Goal: Information Seeking & Learning: Learn about a topic

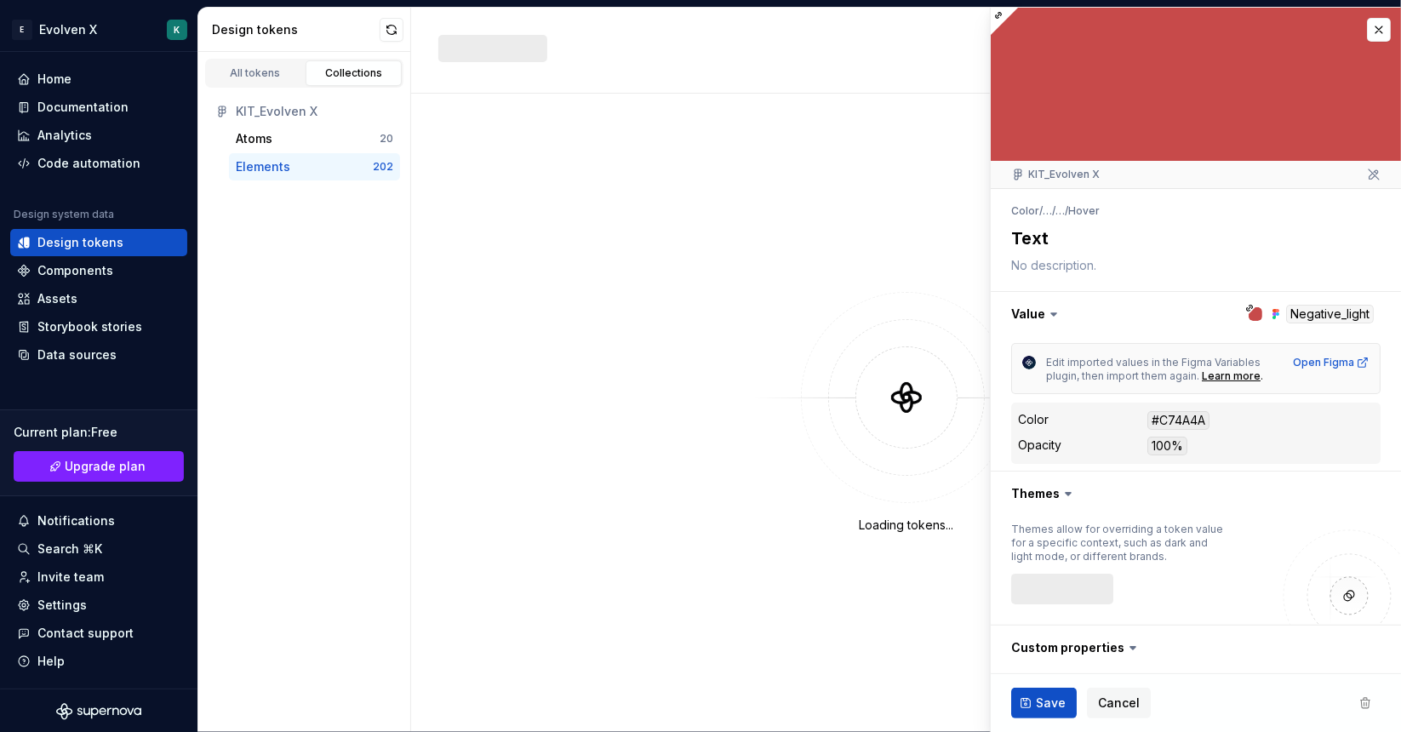
type textarea "*"
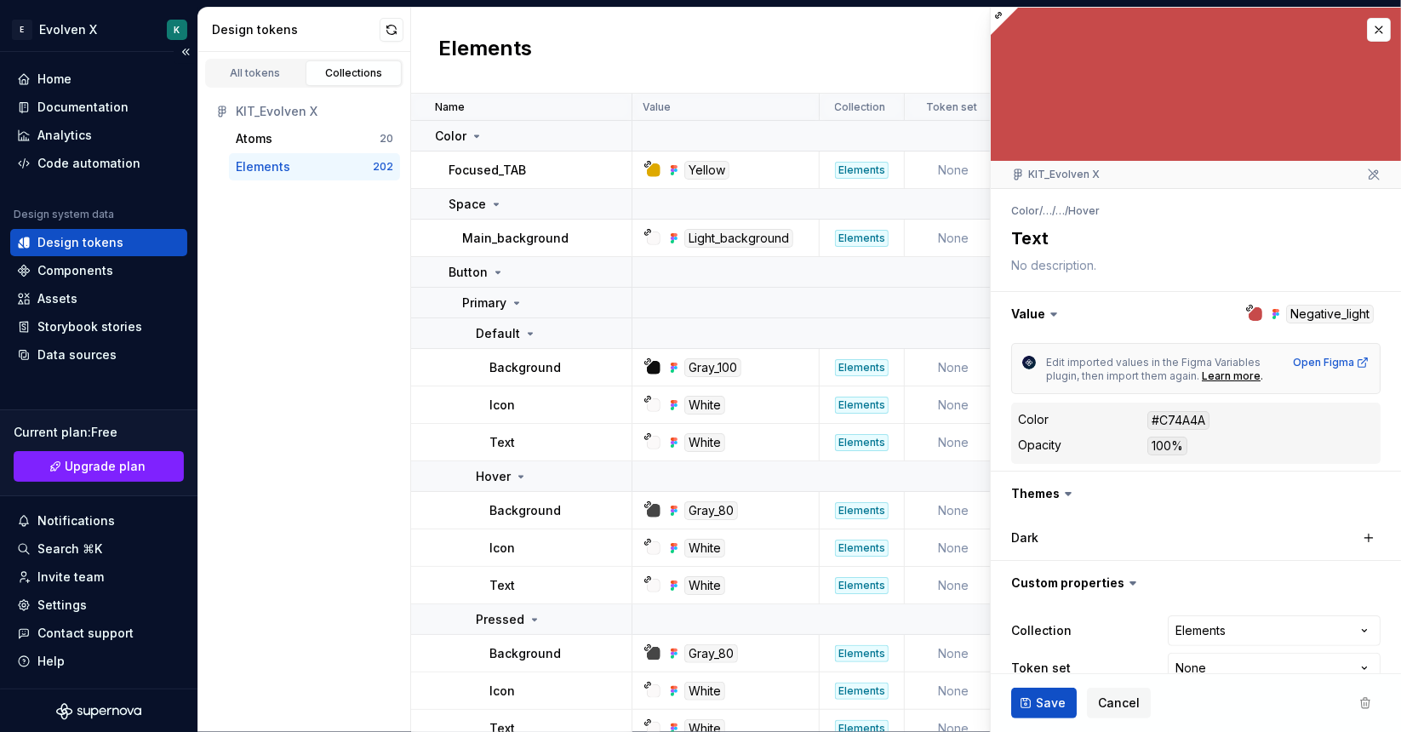
click at [93, 232] on div "Design tokens" at bounding box center [98, 242] width 177 height 27
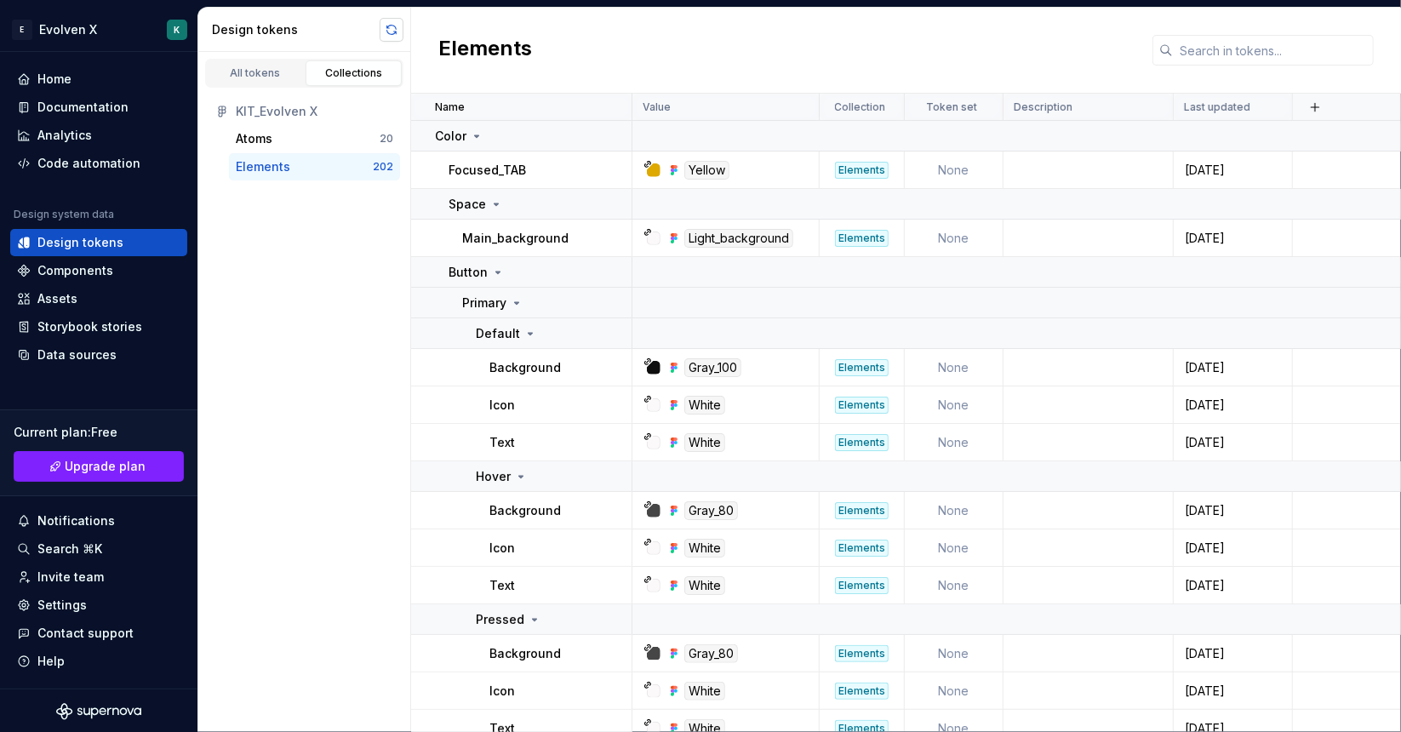
click at [389, 30] on button "button" at bounding box center [392, 30] width 24 height 24
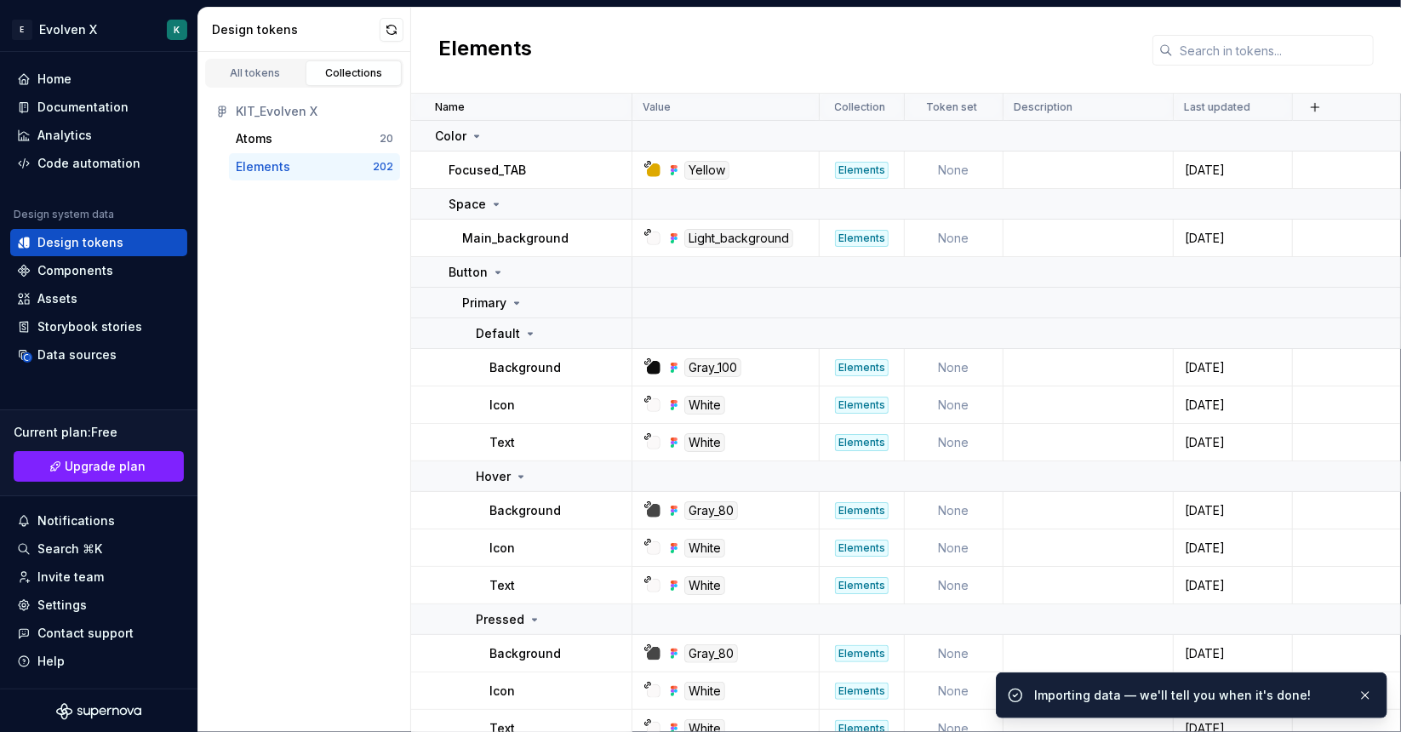
click at [251, 163] on div "Elements" at bounding box center [263, 166] width 54 height 17
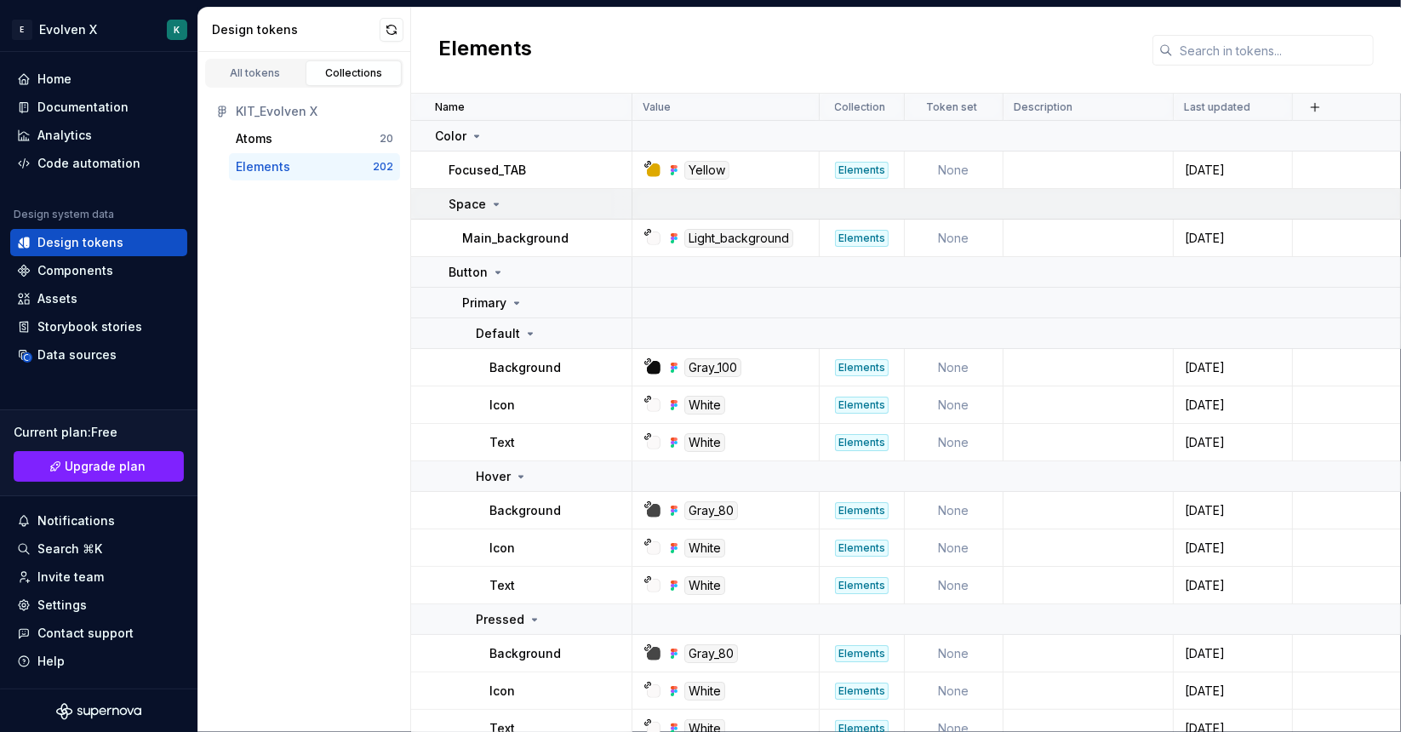
click at [484, 200] on div "Space" at bounding box center [475, 204] width 54 height 17
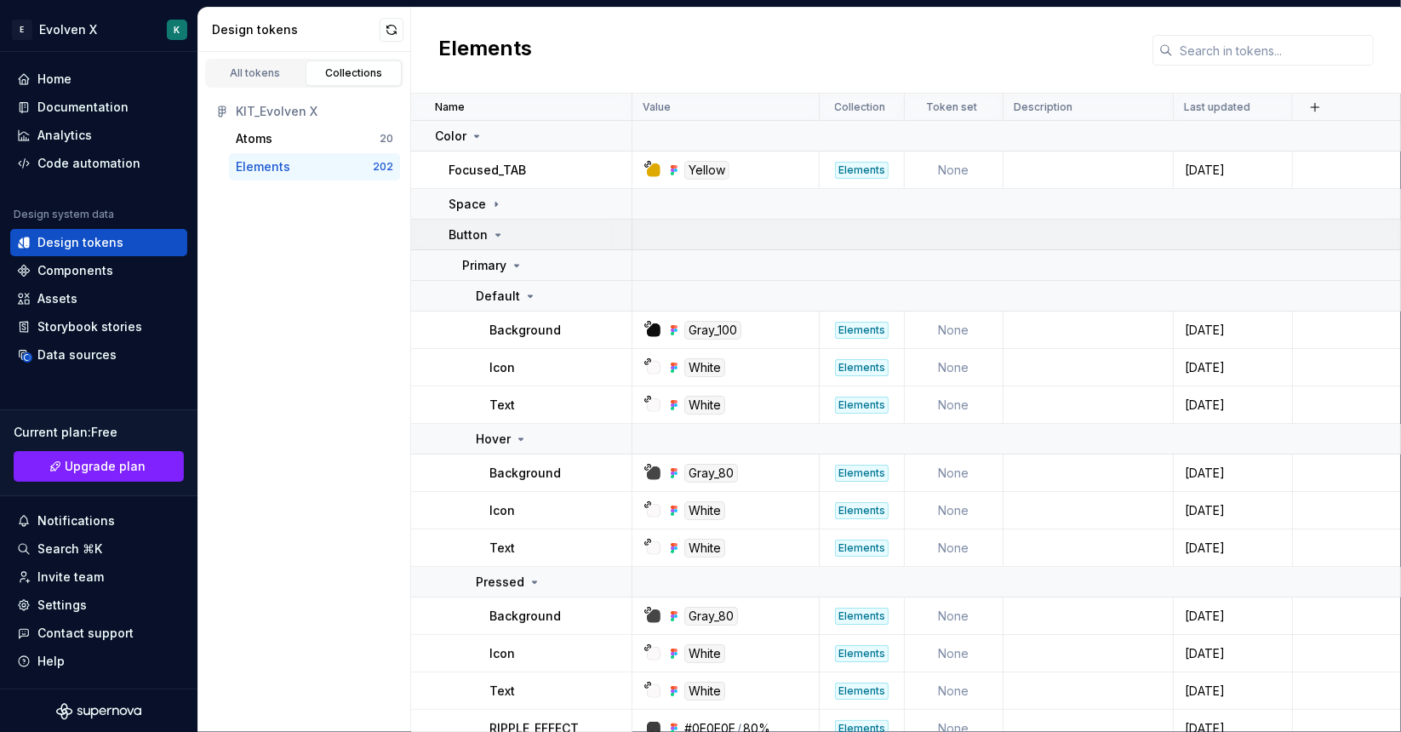
click at [482, 231] on p "Button" at bounding box center [467, 234] width 39 height 17
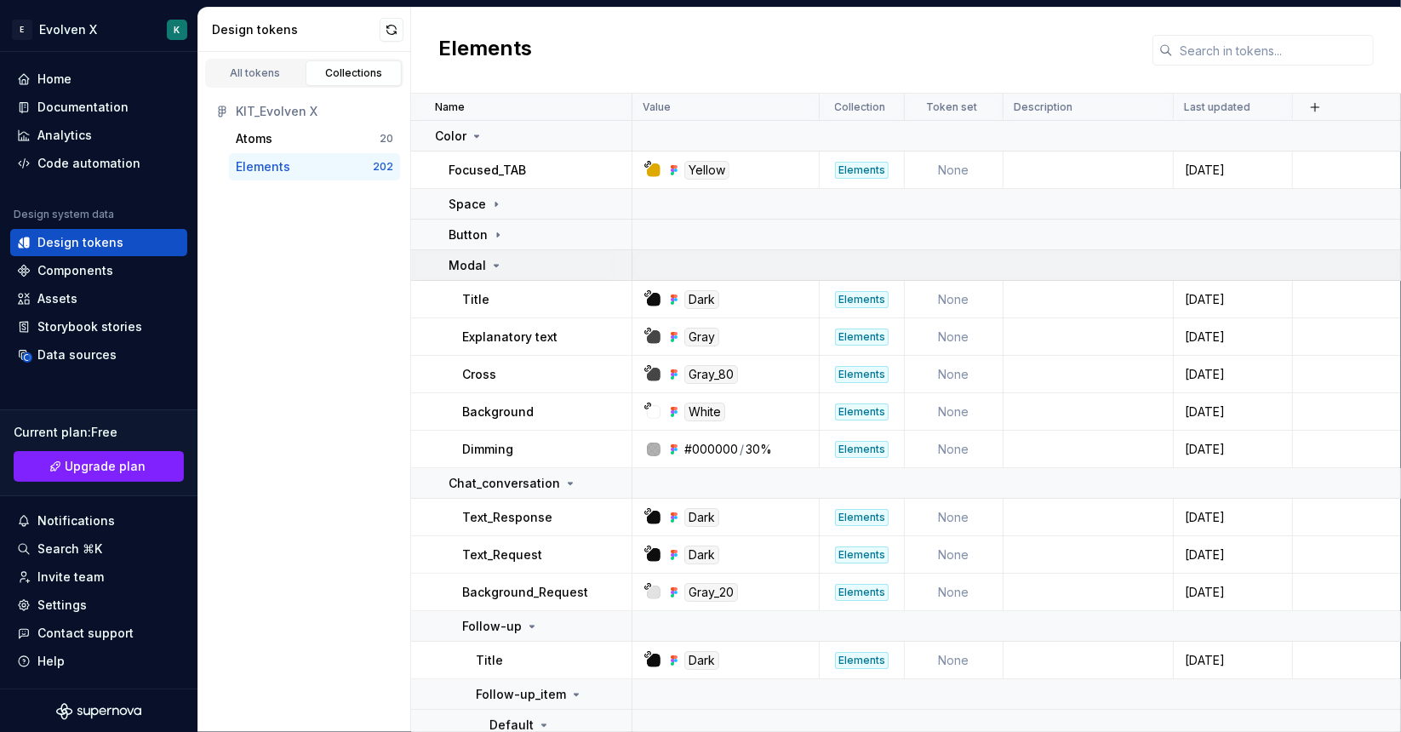
click at [483, 254] on td "Modal" at bounding box center [521, 265] width 221 height 31
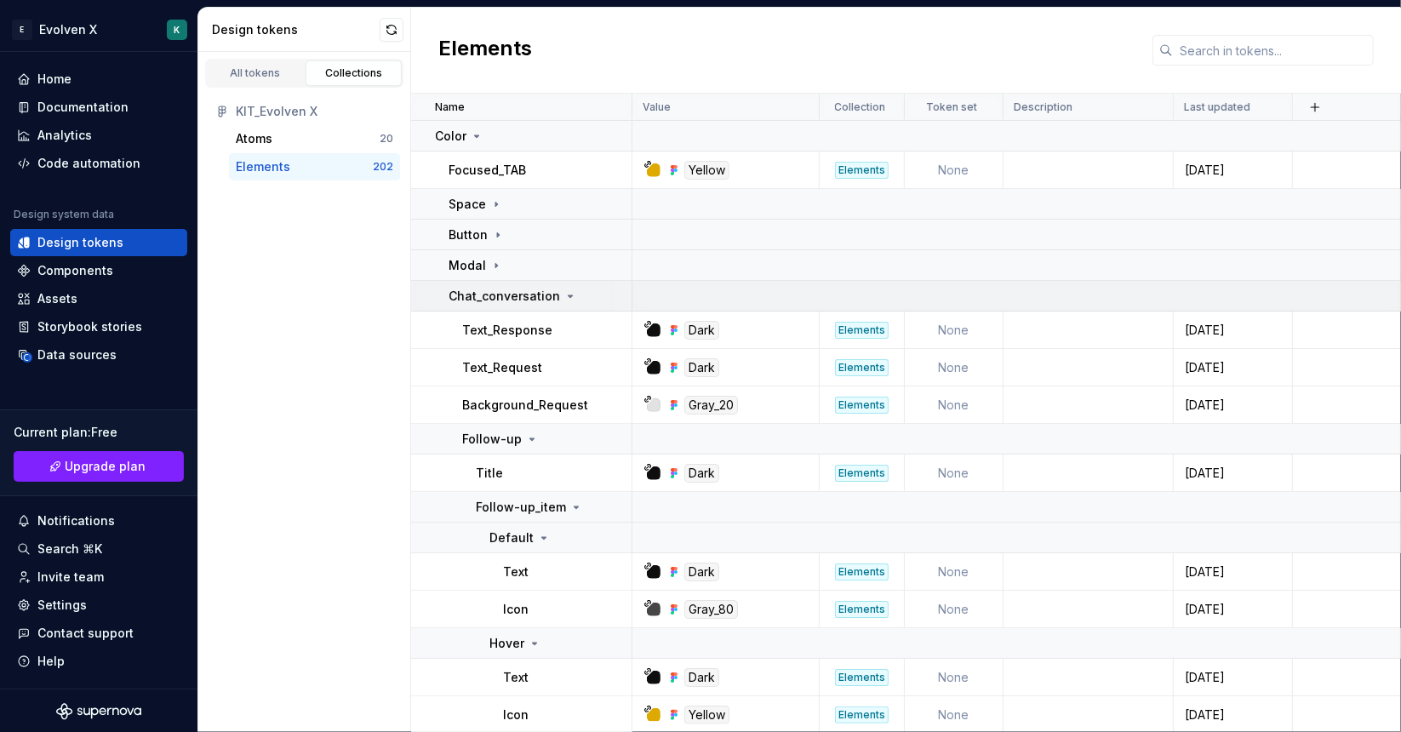
click at [481, 297] on p "Chat_conversation" at bounding box center [503, 296] width 111 height 17
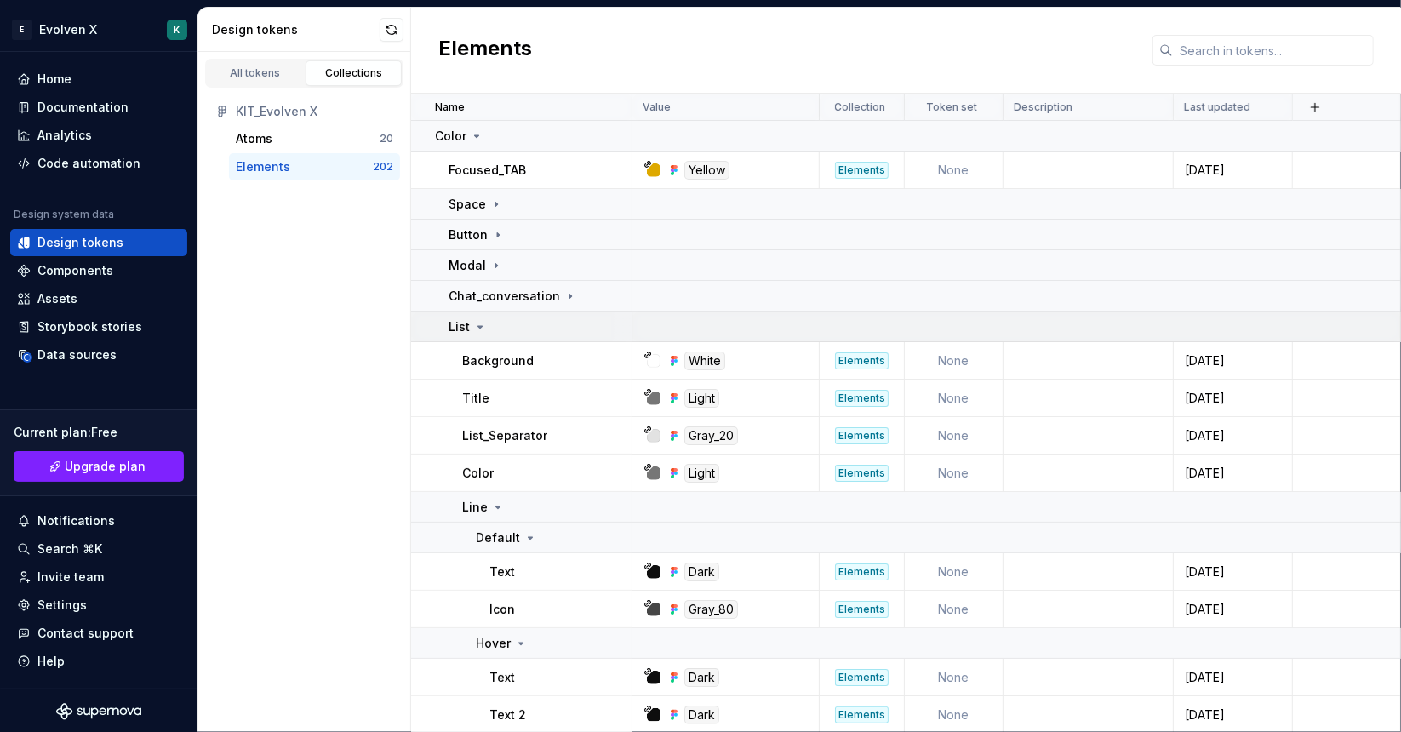
click at [468, 329] on div "List" at bounding box center [467, 326] width 38 height 17
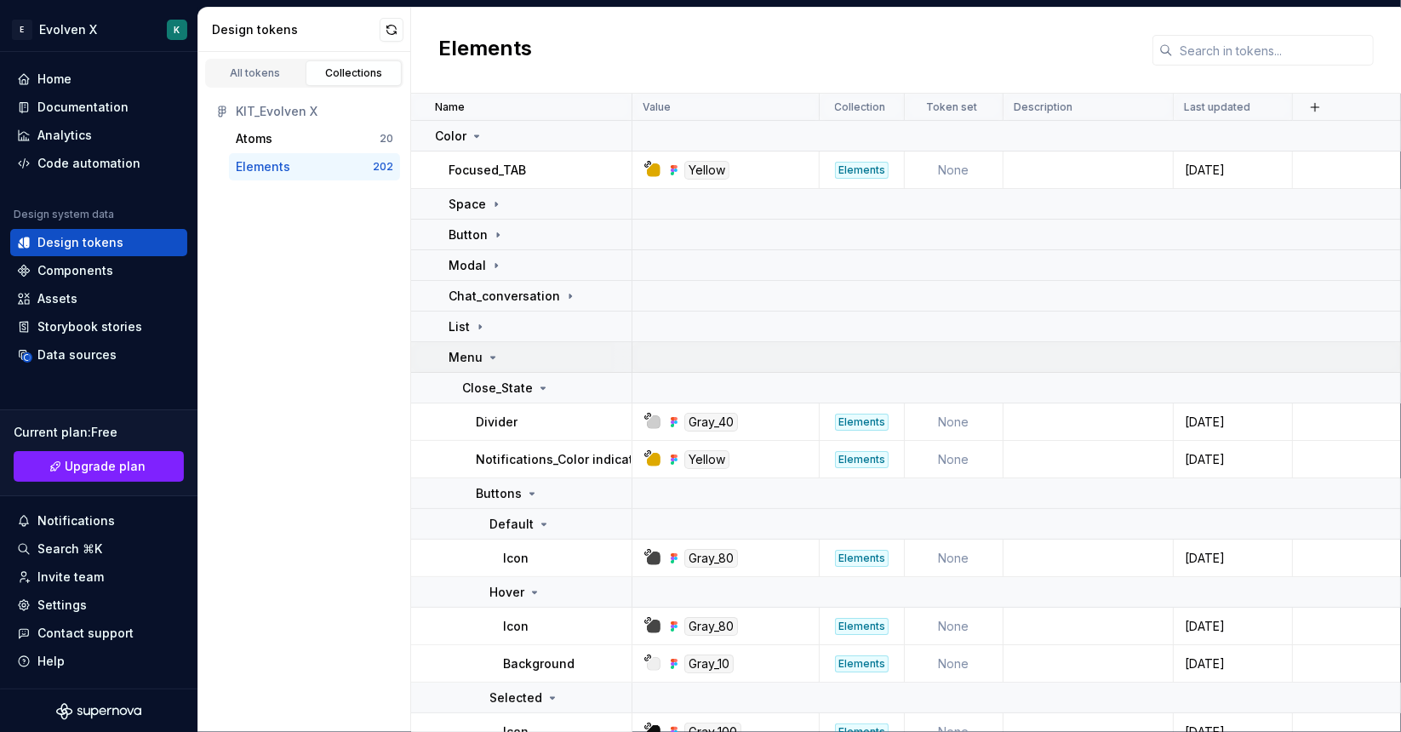
click at [463, 364] on p "Menu" at bounding box center [465, 357] width 34 height 17
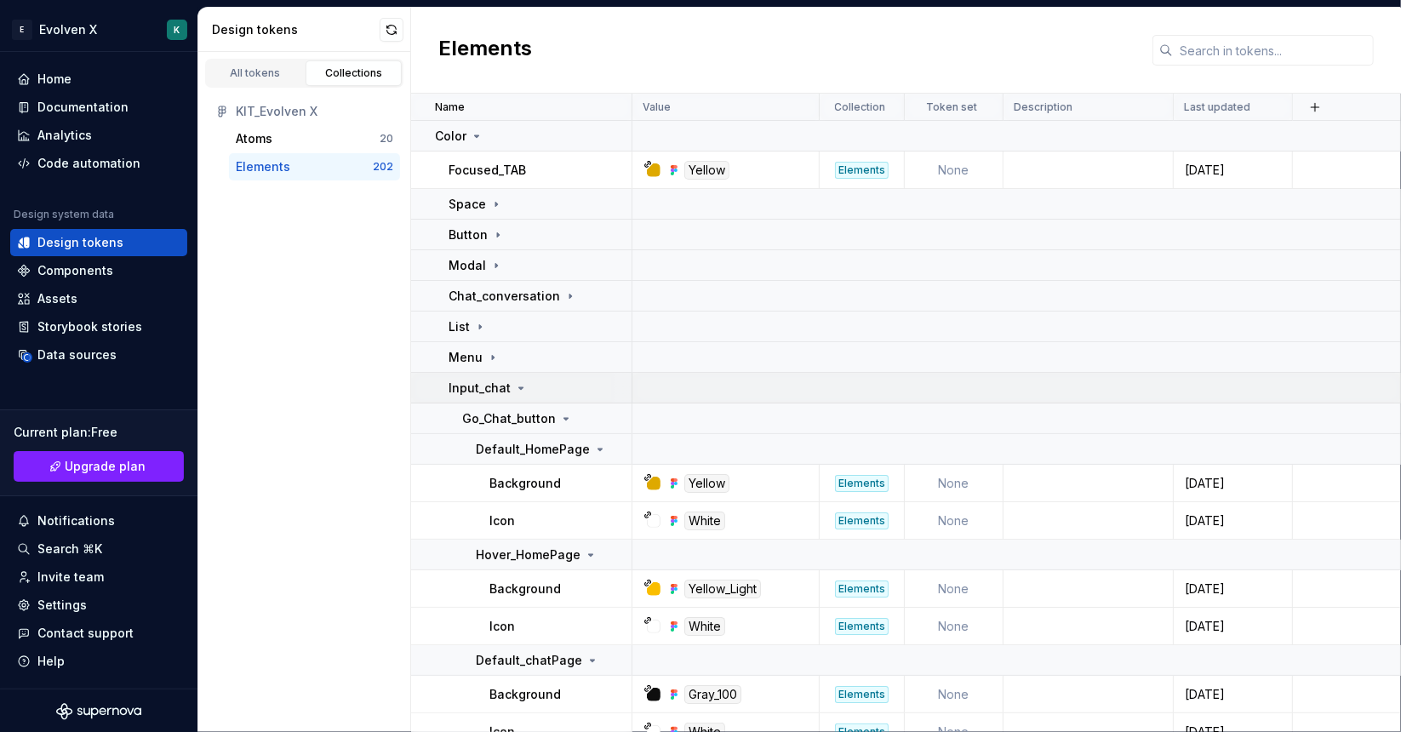
click at [466, 394] on p "Input_chat" at bounding box center [479, 388] width 62 height 17
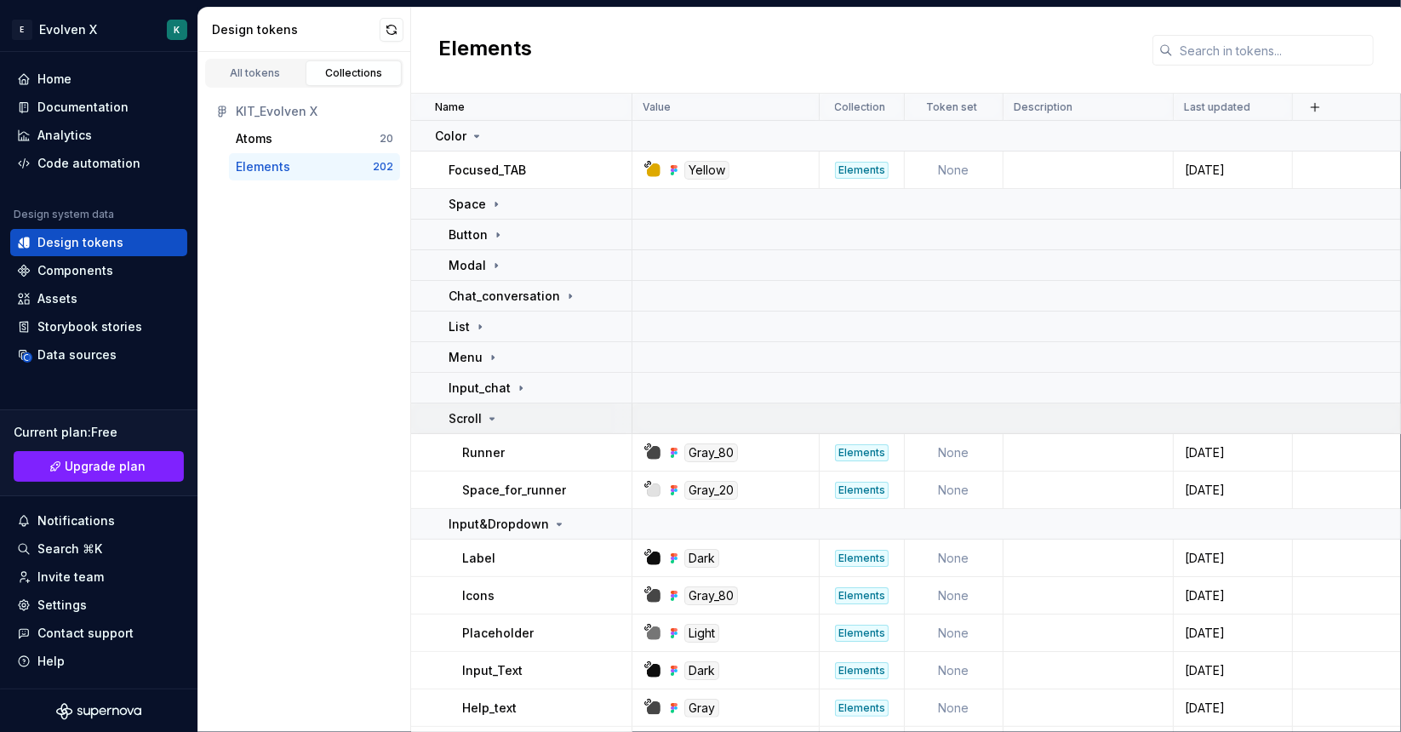
click at [468, 425] on p "Scroll" at bounding box center [464, 418] width 33 height 17
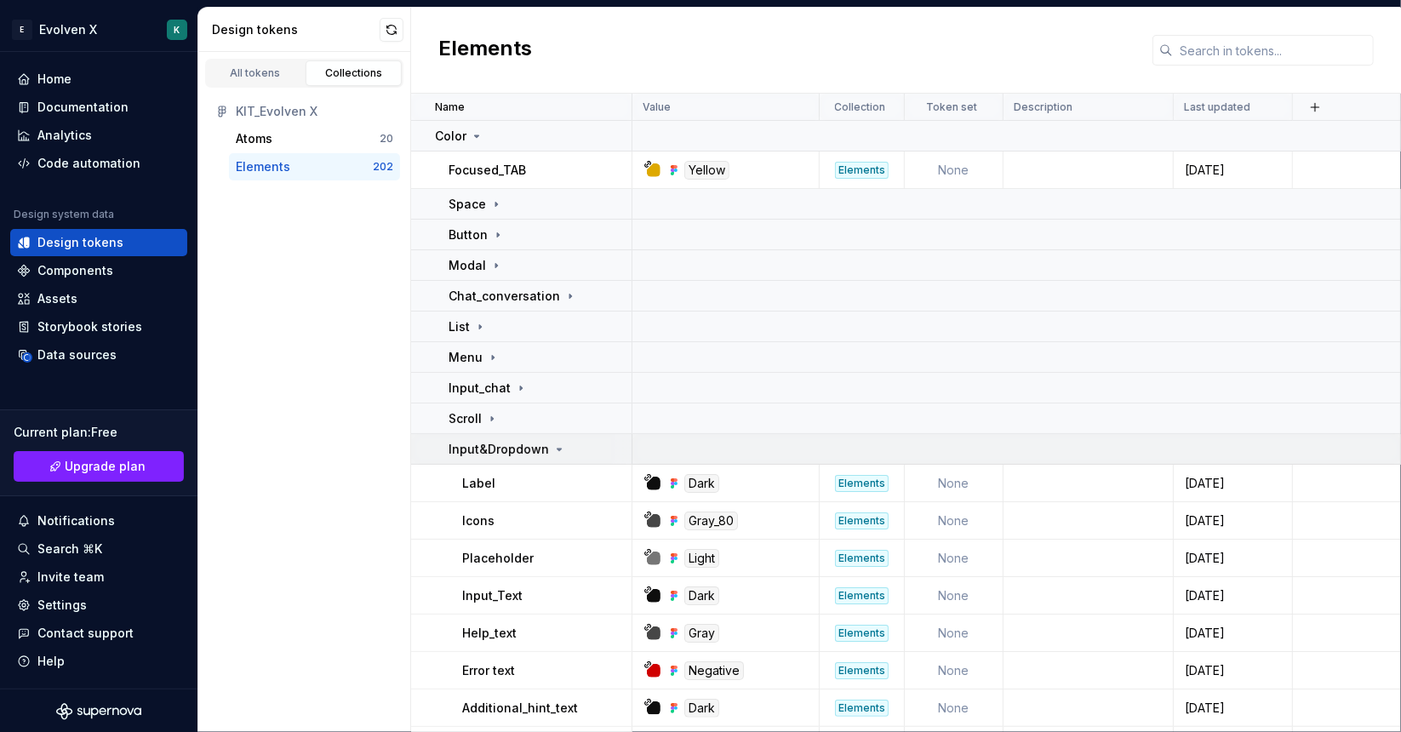
click at [468, 441] on p "Input&Dropdown" at bounding box center [498, 449] width 100 height 17
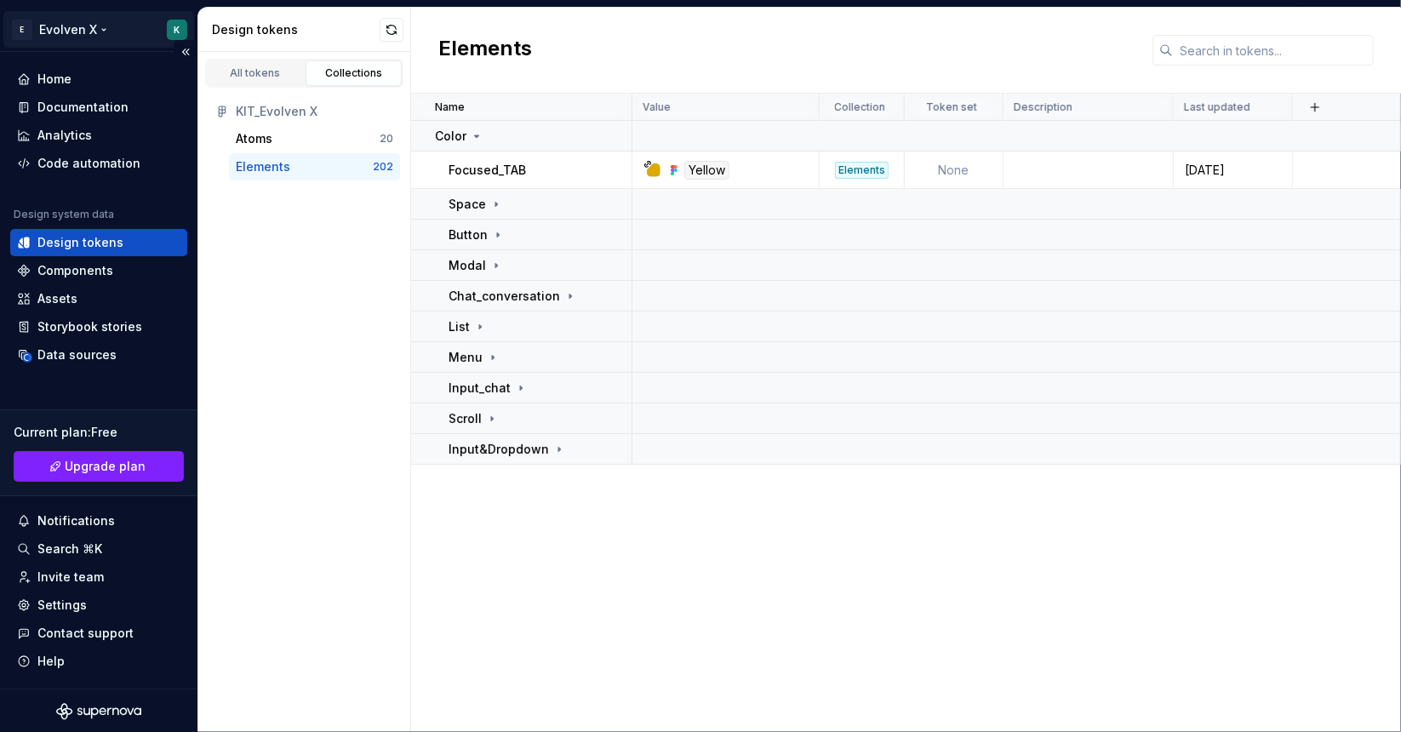
click at [163, 30] on html "E Evolven X K Home Documentation Analytics Code automation Design system data D…" at bounding box center [700, 366] width 1401 height 732
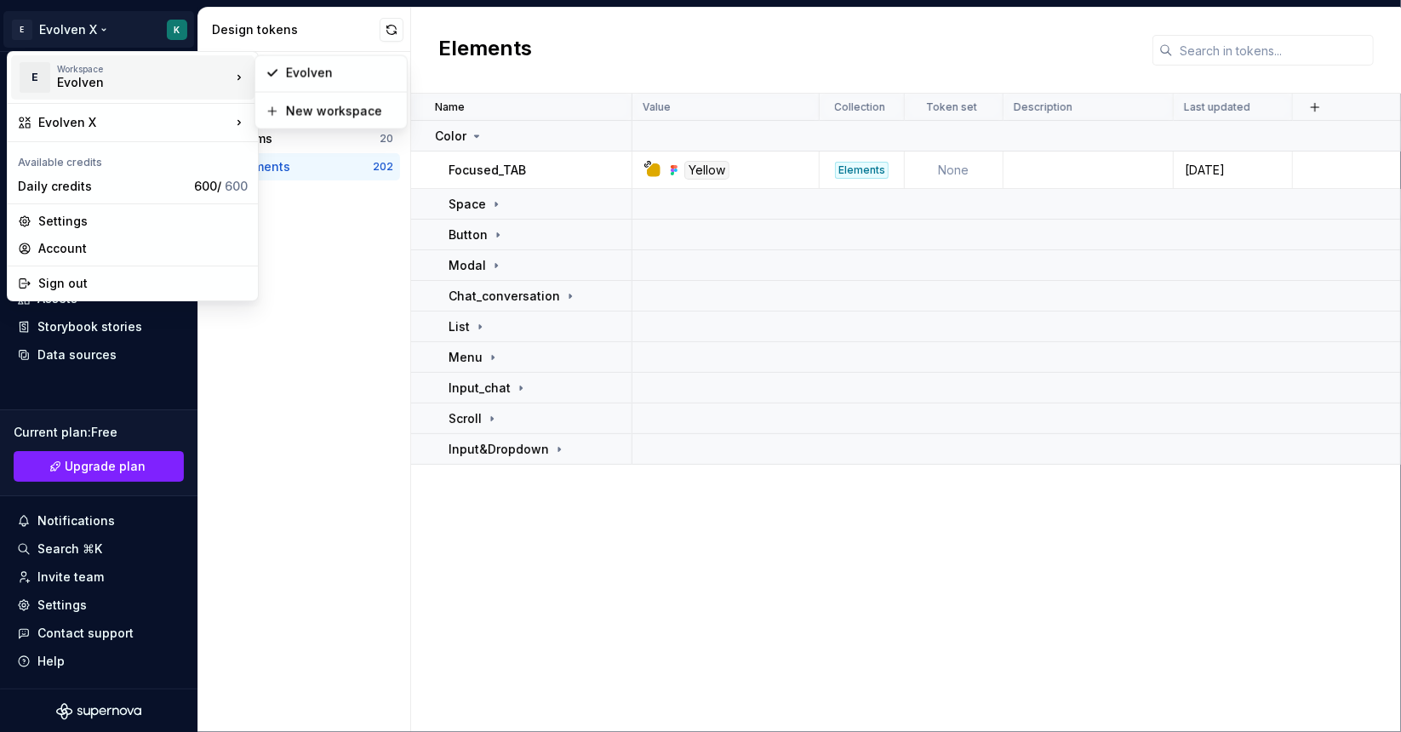
click at [306, 304] on html "E Evolven X K Home Documentation Analytics Code automation Design system data D…" at bounding box center [700, 366] width 1401 height 732
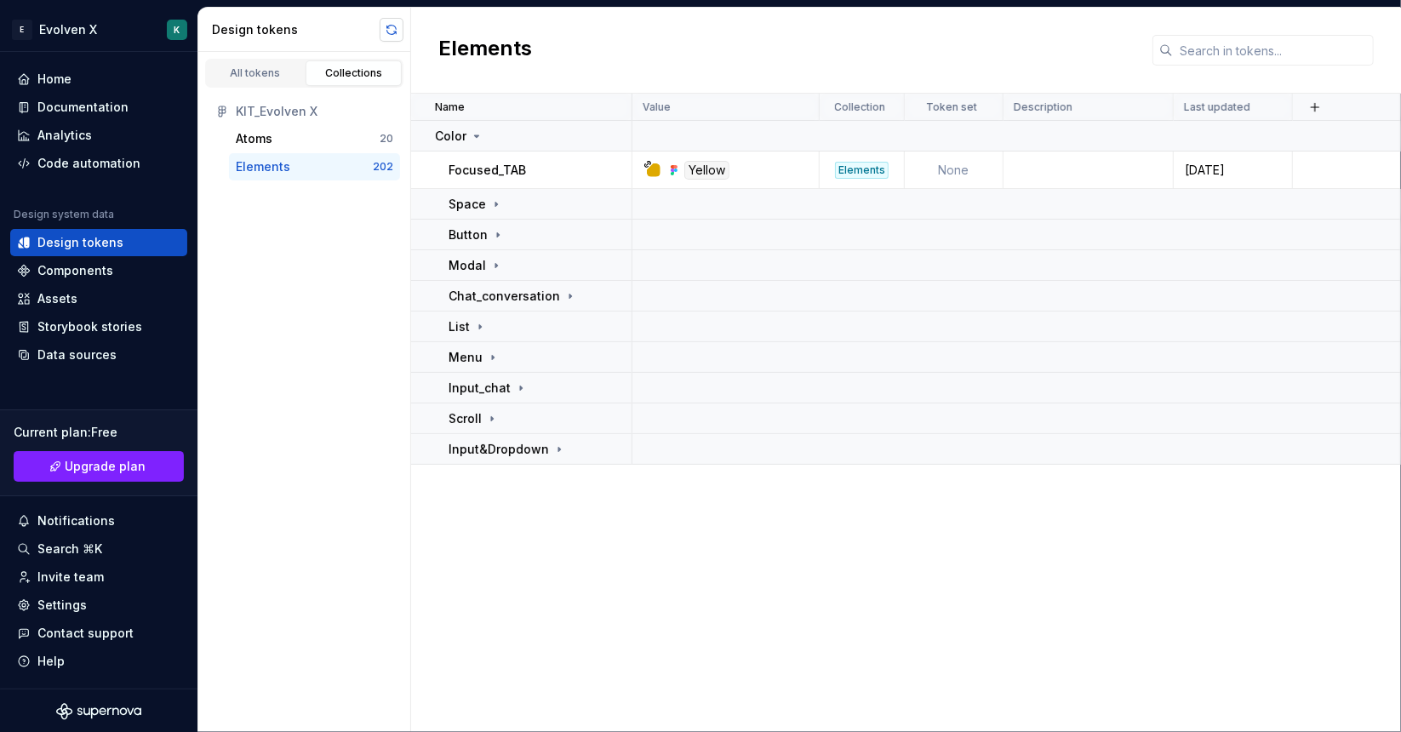
click at [385, 26] on button "button" at bounding box center [392, 30] width 24 height 24
click at [393, 34] on button "button" at bounding box center [392, 30] width 24 height 24
